Goal: Task Accomplishment & Management: Complete application form

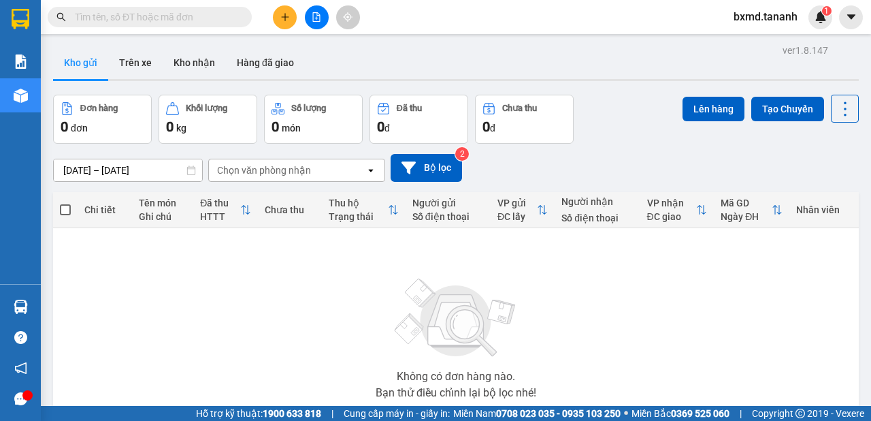
click at [283, 25] on button at bounding box center [285, 17] width 24 height 24
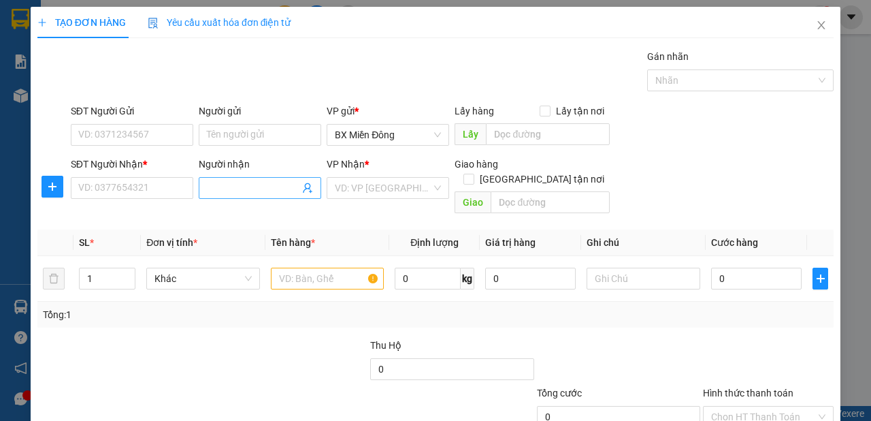
click at [261, 193] on input "Người nhận" at bounding box center [253, 187] width 93 height 15
type input "b"
type input "BÁ CAO"
click at [136, 184] on input "SĐT Người Nhận *" at bounding box center [132, 188] width 123 height 22
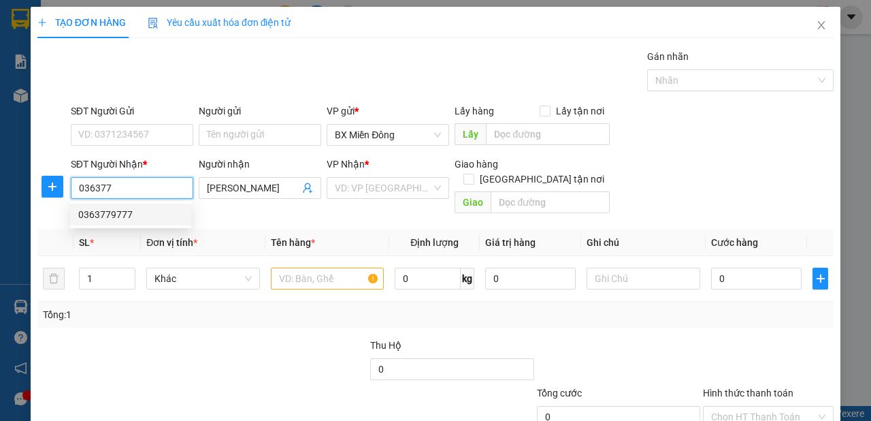
click at [144, 209] on div "0363779777" at bounding box center [130, 214] width 105 height 15
type input "0363779777"
type input "40.000"
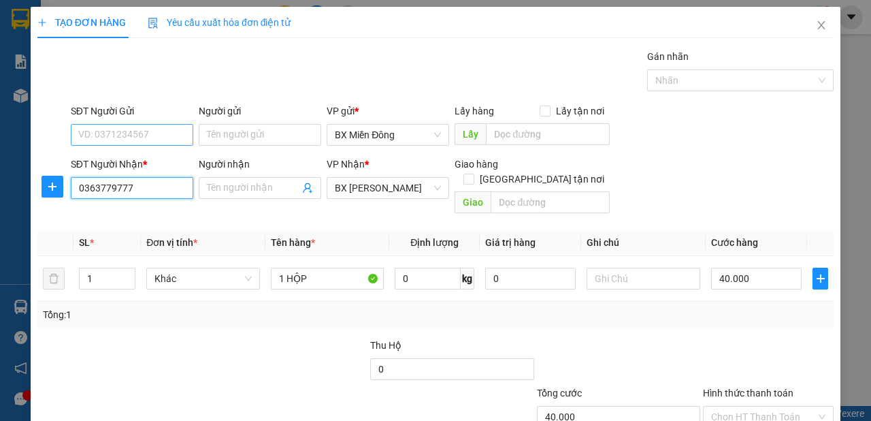
type input "0363779777"
click at [142, 138] on input "SĐT Người Gửi" at bounding box center [132, 135] width 123 height 22
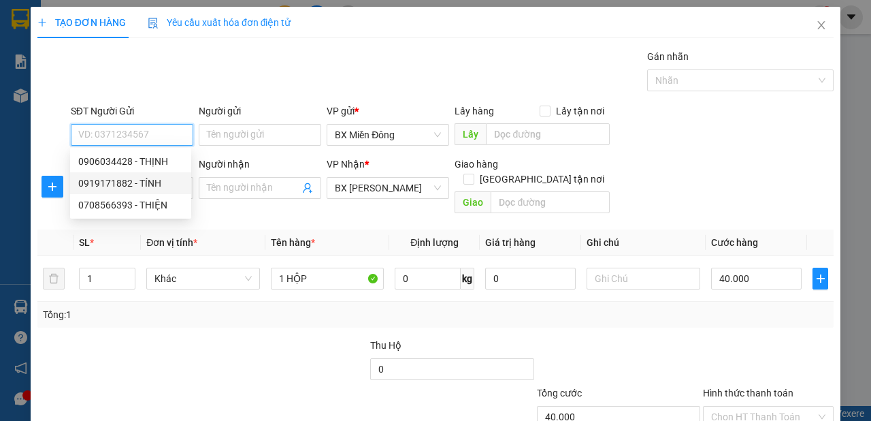
click at [185, 176] on div "0919171882 - TÍNH" at bounding box center [130, 183] width 121 height 22
type input "0919171882"
type input "TÍNH"
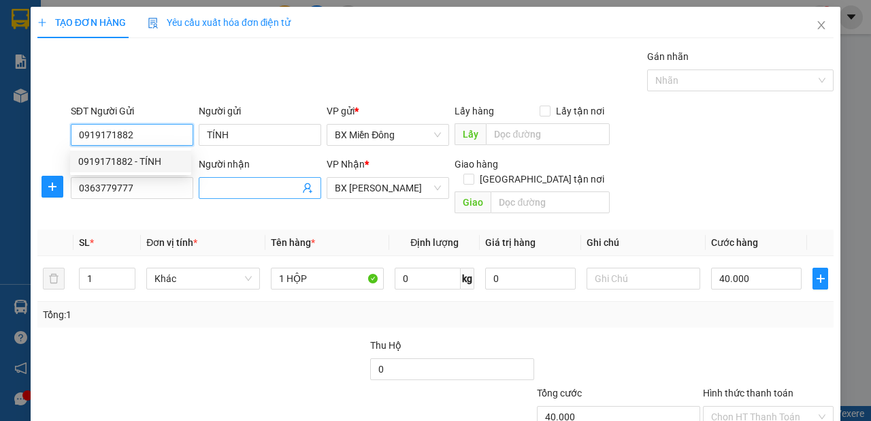
type input "100.000"
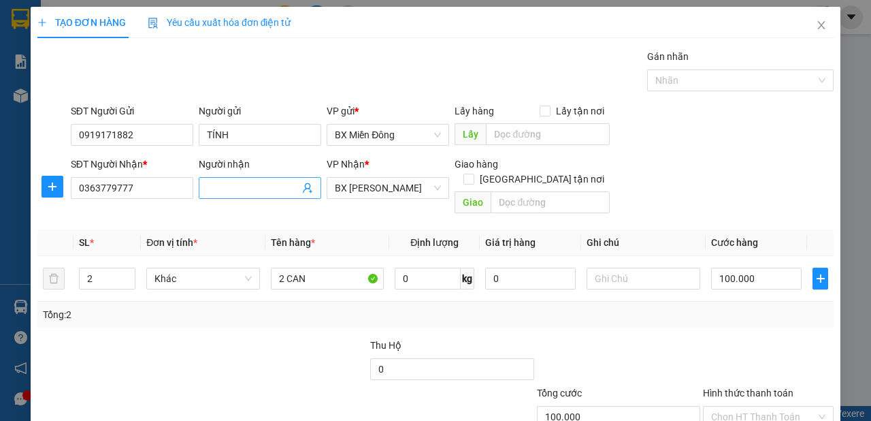
click at [235, 184] on input "Người nhận" at bounding box center [253, 187] width 93 height 15
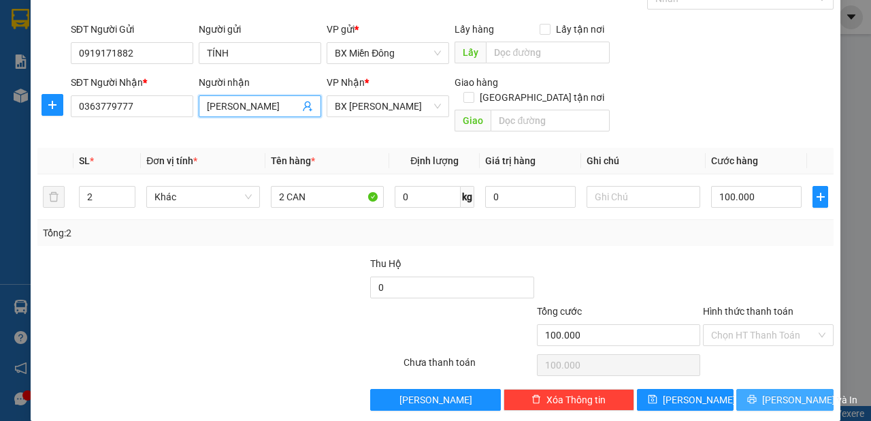
type input "BÁ CAO"
click at [787, 392] on span "Lưu và In" at bounding box center [810, 399] width 95 height 15
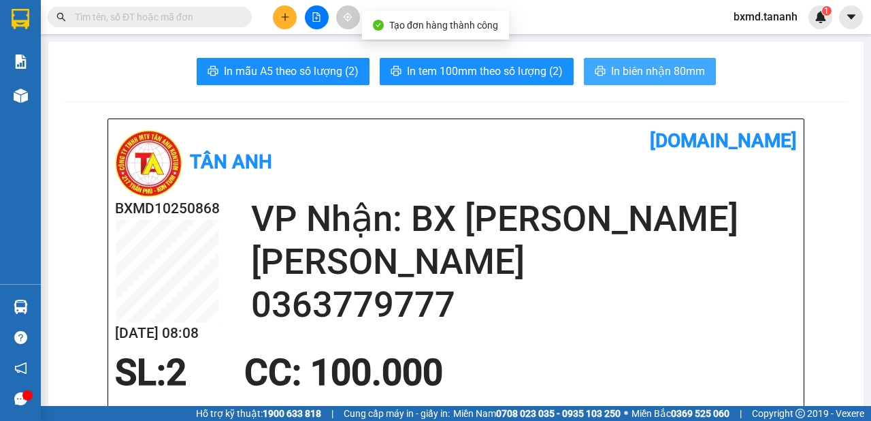
click at [630, 67] on span "In biên nhận 80mm" at bounding box center [658, 71] width 94 height 17
click at [643, 82] on button "In biên nhận 80mm" at bounding box center [650, 71] width 132 height 27
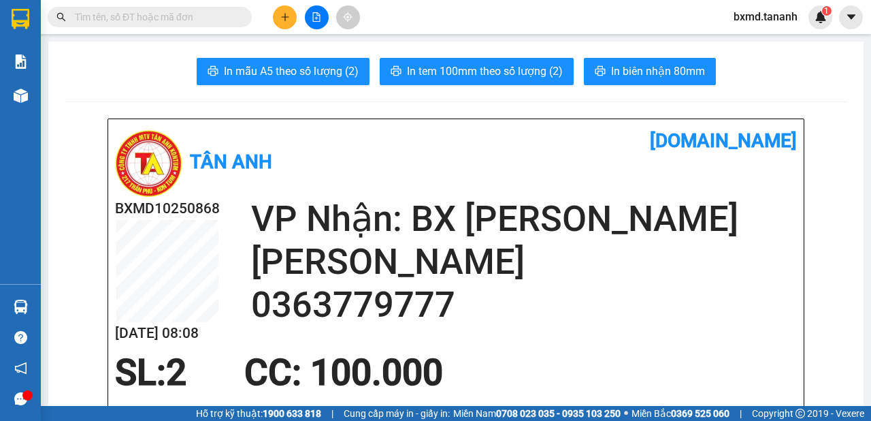
drag, startPoint x: 504, startPoint y: 138, endPoint x: 322, endPoint y: -48, distance: 260.0
